Goal: Task Accomplishment & Management: Manage account settings

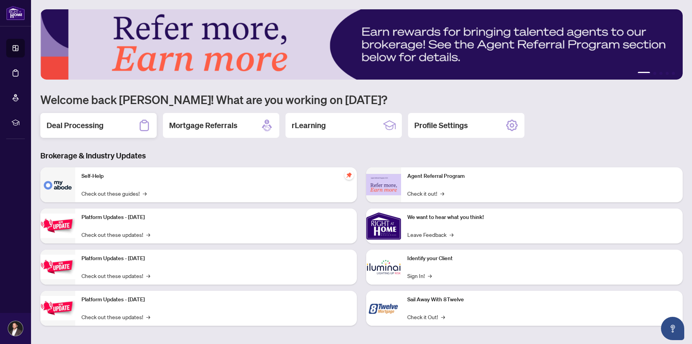
click at [114, 126] on div "Deal Processing" at bounding box center [98, 125] width 116 height 25
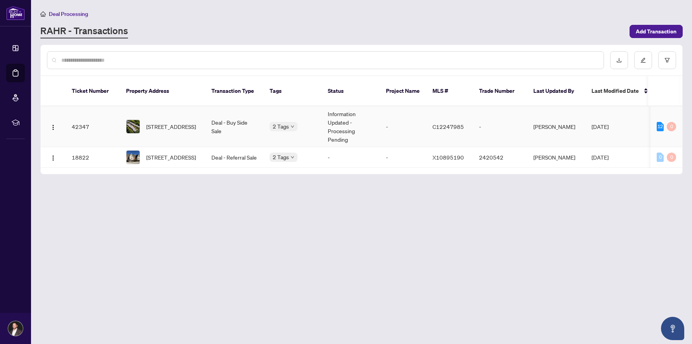
click at [135, 125] on img at bounding box center [132, 126] width 13 height 13
